Goal: Transaction & Acquisition: Purchase product/service

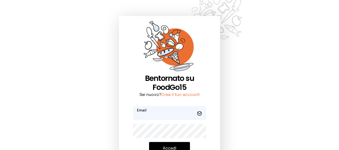
type input "**********"
click at [164, 147] on button "Accedi" at bounding box center [169, 148] width 41 height 13
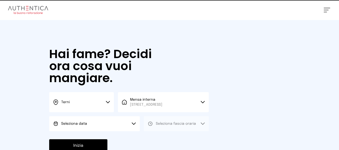
click at [126, 124] on button "Seleziona data" at bounding box center [94, 124] width 91 height 15
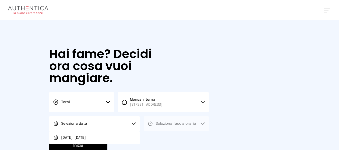
drag, startPoint x: 133, startPoint y: 133, endPoint x: 152, endPoint y: 126, distance: 20.7
click at [133, 133] on li "[DATE], [DATE]" at bounding box center [94, 138] width 91 height 13
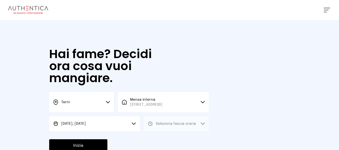
drag, startPoint x: 158, startPoint y: 124, endPoint x: 156, endPoint y: 131, distance: 7.8
click at [158, 125] on span "Seleziona fascia oraria" at bounding box center [176, 124] width 40 height 4
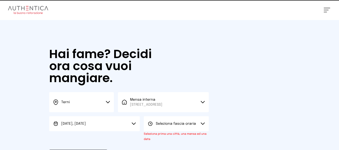
drag, startPoint x: 156, startPoint y: 131, endPoint x: 148, endPoint y: 132, distance: 8.1
click at [156, 131] on button "Seleziona fascia oraria" at bounding box center [176, 124] width 65 height 15
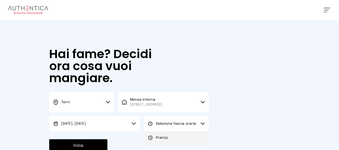
click at [171, 133] on li "Pranzo" at bounding box center [176, 138] width 65 height 13
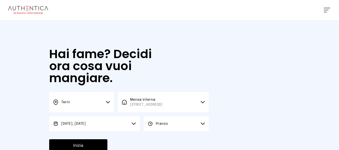
click at [94, 142] on button "Inizia" at bounding box center [78, 146] width 58 height 13
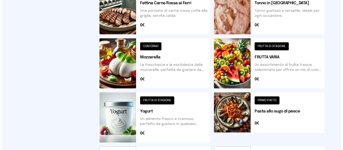
scroll to position [266, 0]
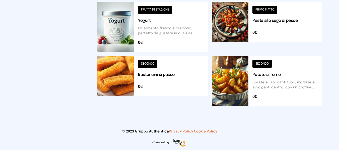
click at [248, 84] on button at bounding box center [267, 81] width 111 height 50
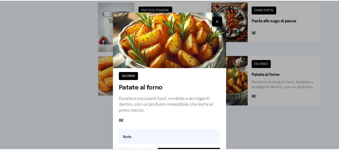
scroll to position [25, 0]
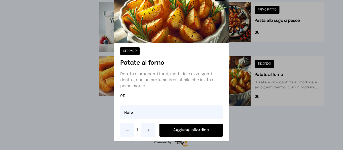
click at [203, 131] on button "Aggiungi all'ordine" at bounding box center [191, 130] width 63 height 13
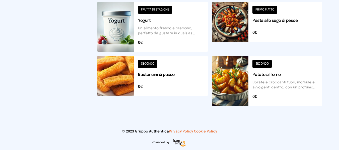
click at [273, 47] on button at bounding box center [267, 27] width 111 height 50
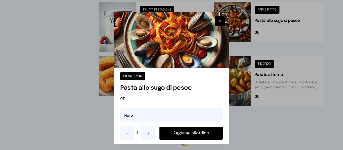
click at [206, 128] on button "Aggiungi all'ordine" at bounding box center [191, 133] width 63 height 13
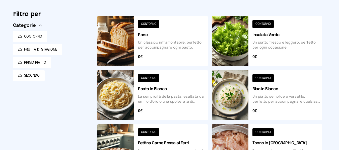
scroll to position [0, 0]
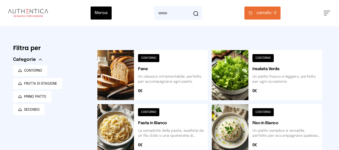
click at [269, 19] on button "carrello • 2" at bounding box center [263, 13] width 36 height 13
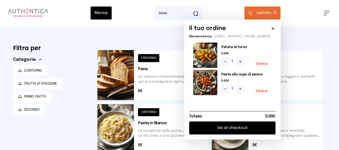
click at [247, 131] on button "Vai al checkout" at bounding box center [232, 128] width 86 height 13
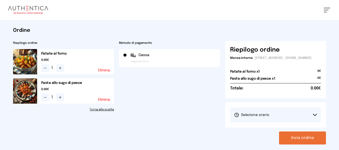
drag, startPoint x: 253, startPoint y: 119, endPoint x: 256, endPoint y: 131, distance: 12.3
click at [253, 118] on span "Seleziona orario" at bounding box center [251, 115] width 35 height 5
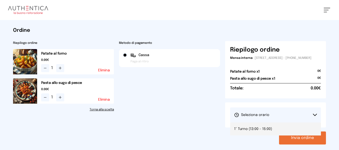
click at [256, 131] on span "1° Turno (13:00 - 15:00)" at bounding box center [253, 129] width 38 height 5
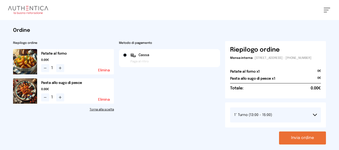
click at [300, 145] on button "Invia ordine" at bounding box center [302, 138] width 47 height 13
